Goal: Information Seeking & Learning: Find specific fact

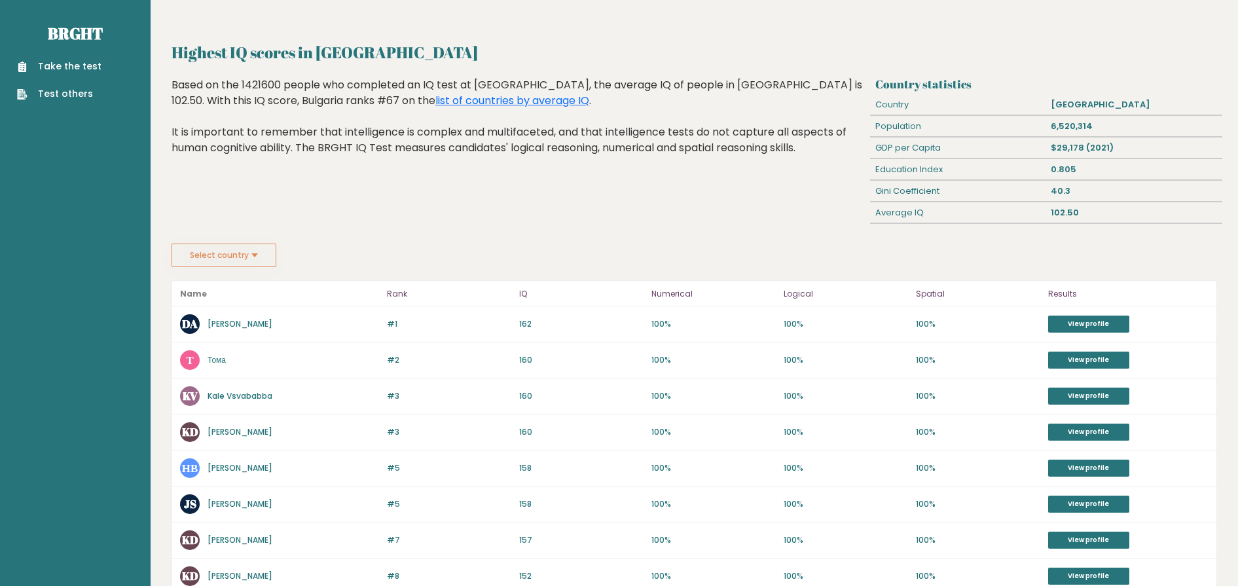
click at [226, 472] on link "Николай Вичев" at bounding box center [240, 467] width 65 height 11
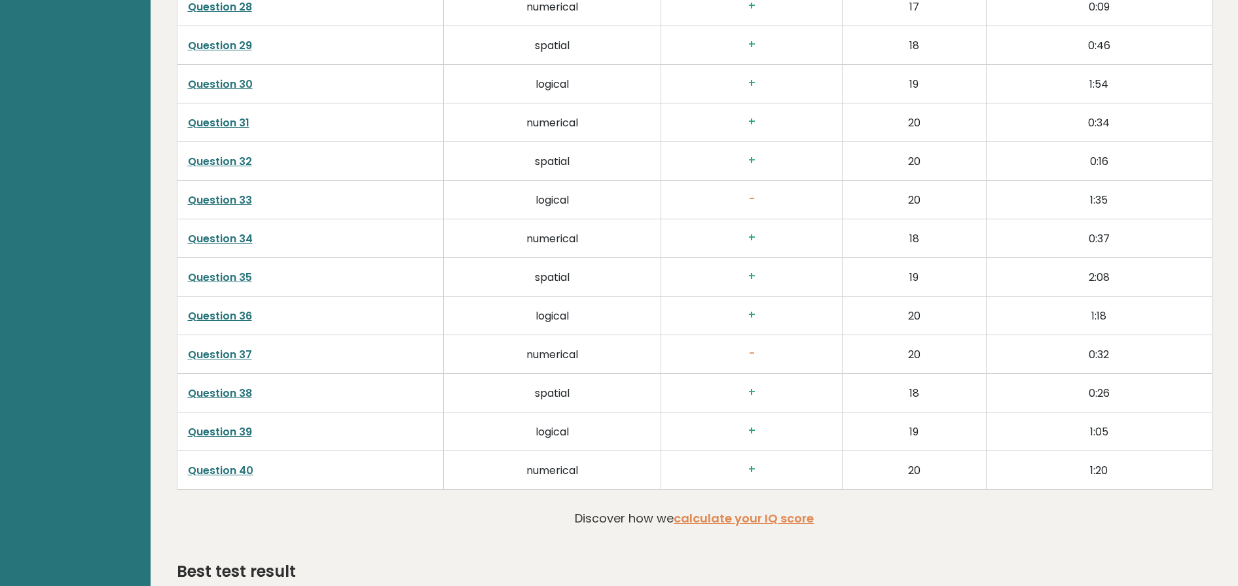
scroll to position [3181, 0]
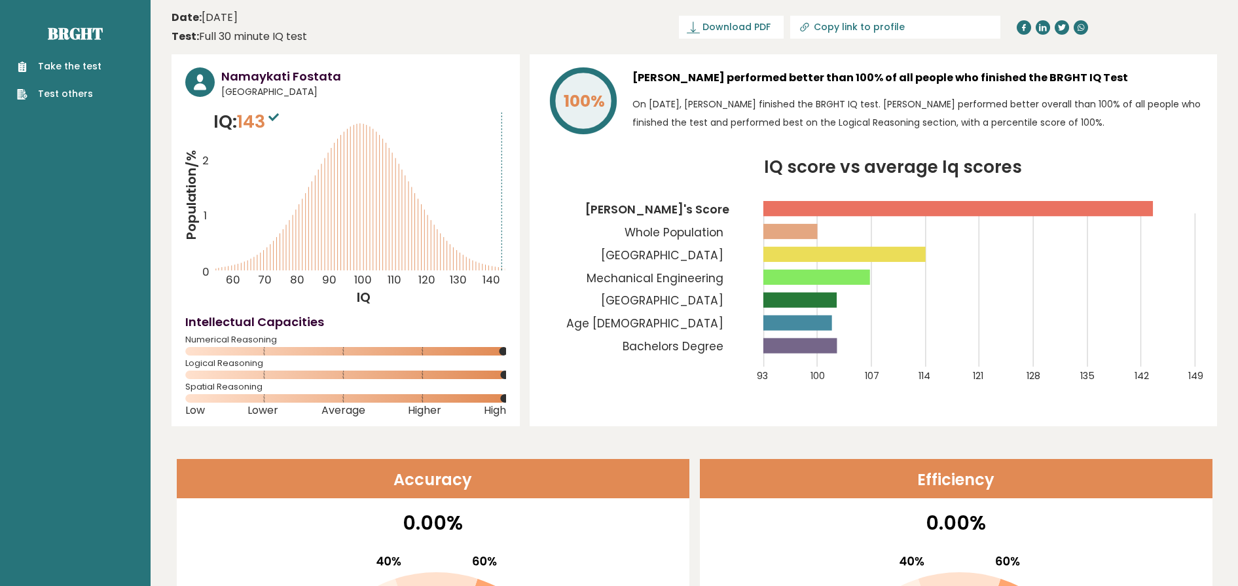
click at [706, 302] on tspan "[GEOGRAPHIC_DATA]" at bounding box center [662, 301] width 122 height 16
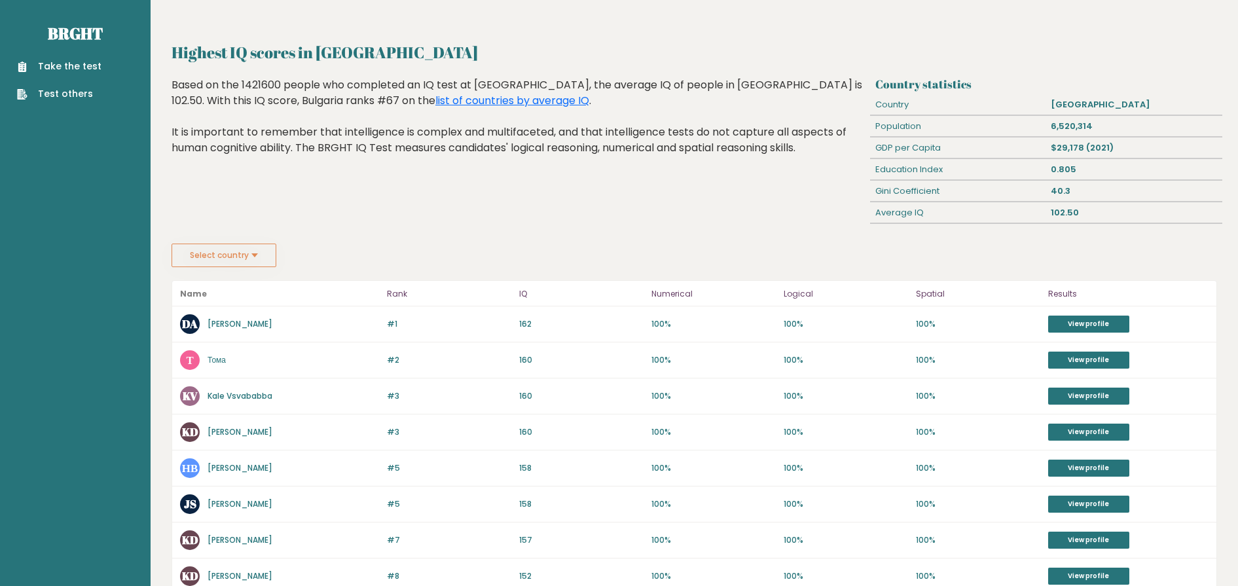
drag, startPoint x: 0, startPoint y: 0, endPoint x: 545, endPoint y: 171, distance: 571.5
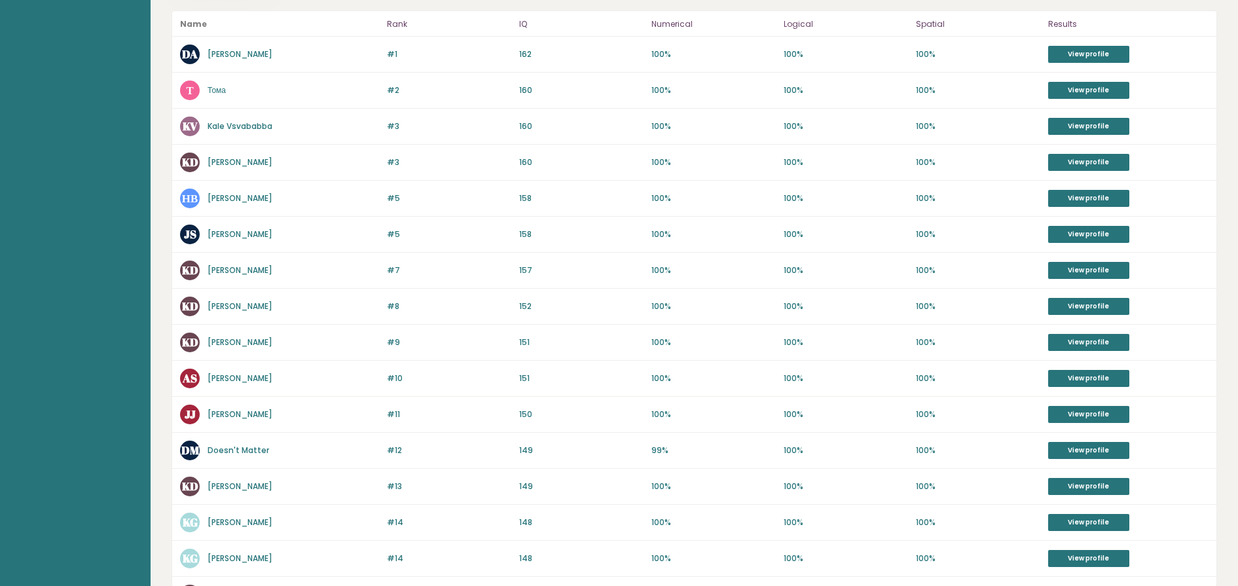
scroll to position [266, 0]
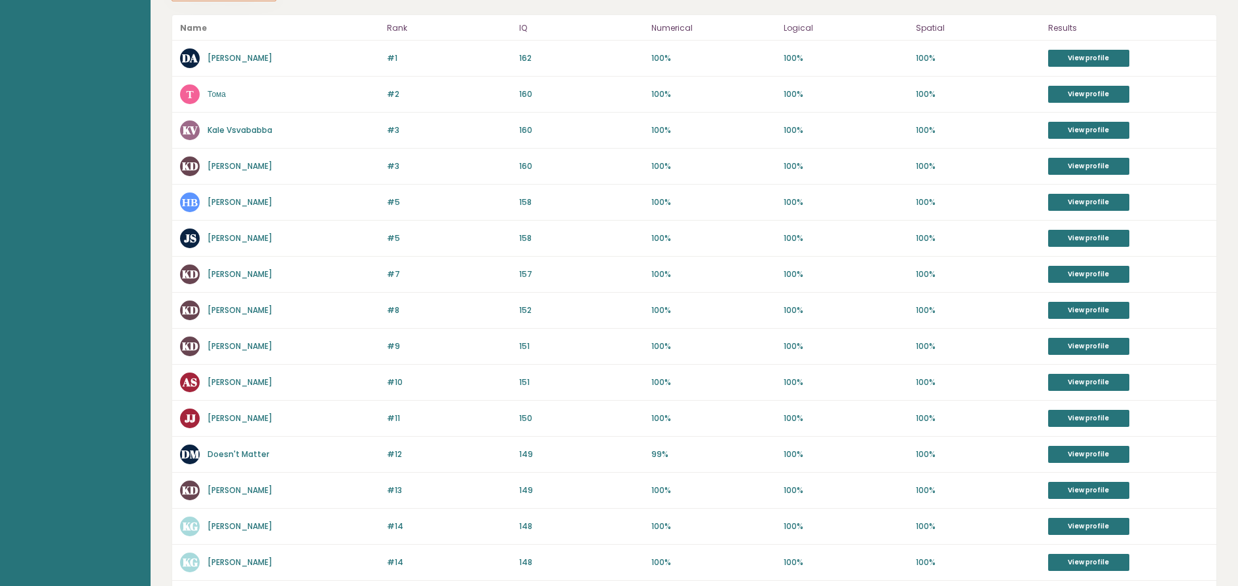
click at [255, 206] on link "Николай Вичев" at bounding box center [240, 201] width 65 height 11
